Goal: Information Seeking & Learning: Learn about a topic

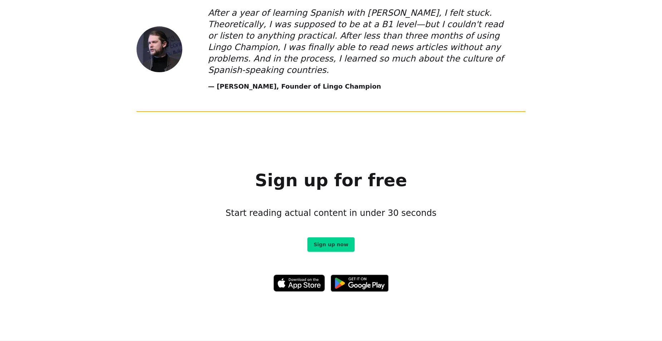
scroll to position [3994, 0]
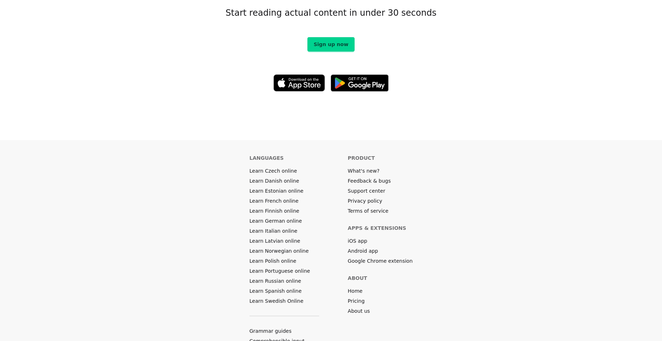
click at [359, 298] on link "Pricing" at bounding box center [356, 301] width 17 height 7
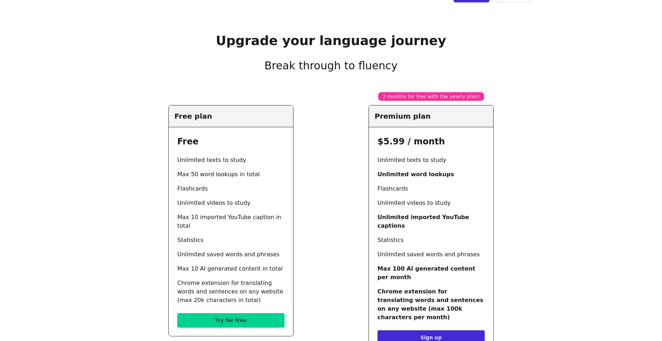
scroll to position [36, 0]
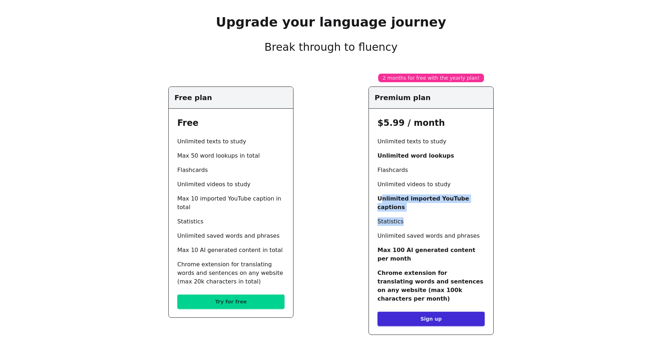
drag, startPoint x: 400, startPoint y: 218, endPoint x: 370, endPoint y: 201, distance: 35.0
click at [378, 201] on ul "Unlimited texts to study Unlimited word lookups Flashcards Unlimited videos to …" at bounding box center [431, 220] width 107 height 166
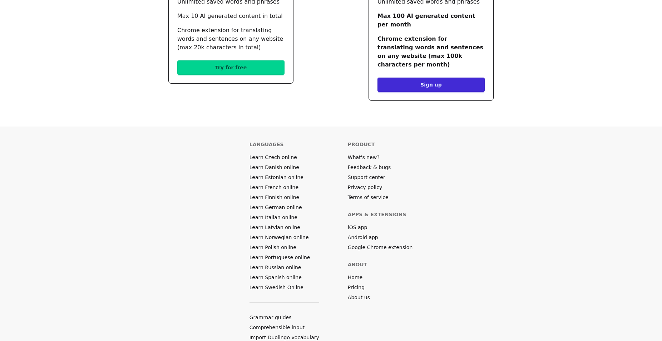
scroll to position [292, 0]
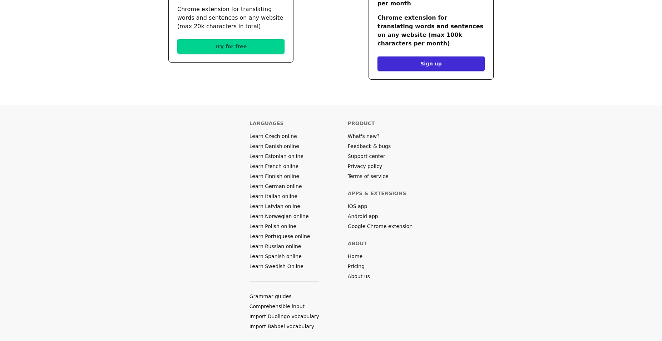
click at [368, 133] on link "What's new?" at bounding box center [364, 136] width 32 height 7
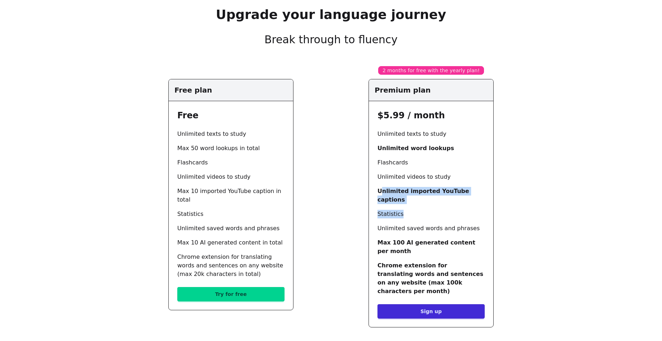
scroll to position [0, 0]
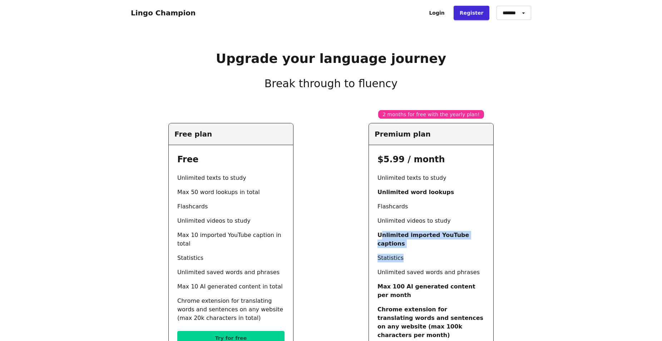
click at [168, 9] on link "Lingo Champion" at bounding box center [163, 13] width 65 height 9
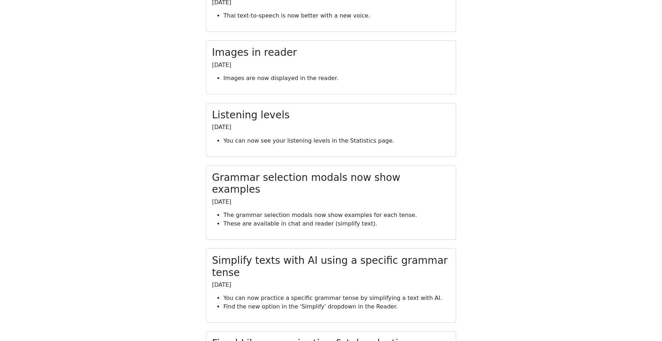
scroll to position [2407, 0]
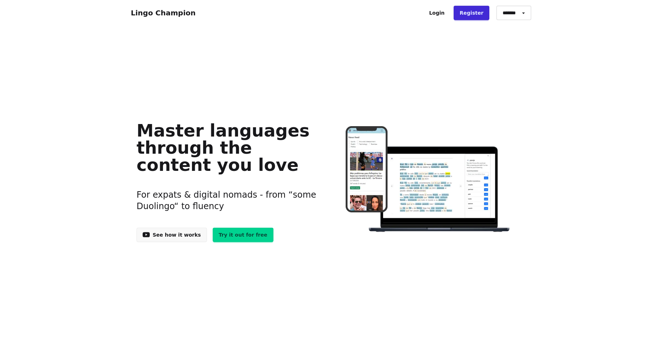
click at [373, 167] on img at bounding box center [428, 179] width 194 height 107
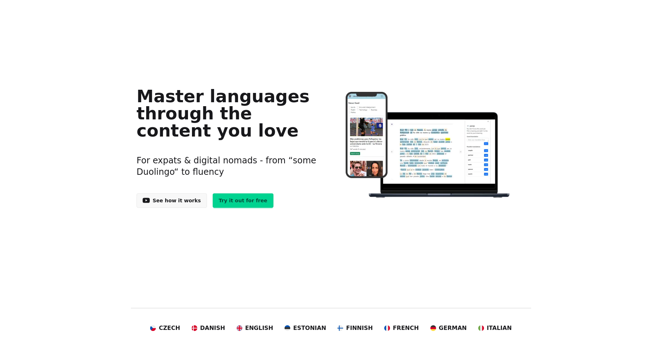
scroll to position [36, 0]
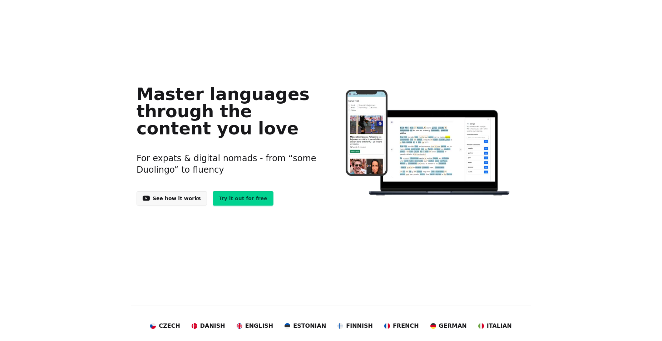
click at [172, 195] on link "See how it works" at bounding box center [172, 198] width 70 height 14
